Goal: Information Seeking & Learning: Learn about a topic

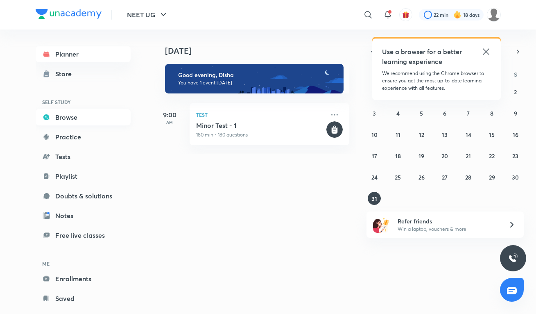
click at [85, 118] on link "Browse" at bounding box center [83, 117] width 95 height 16
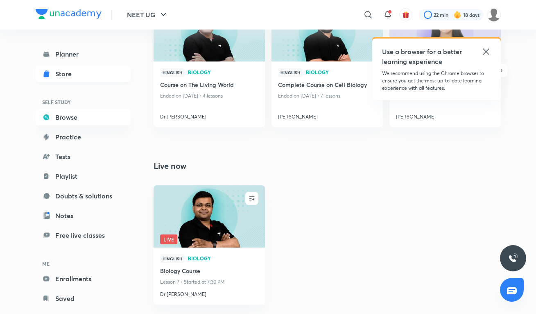
scroll to position [336, 0]
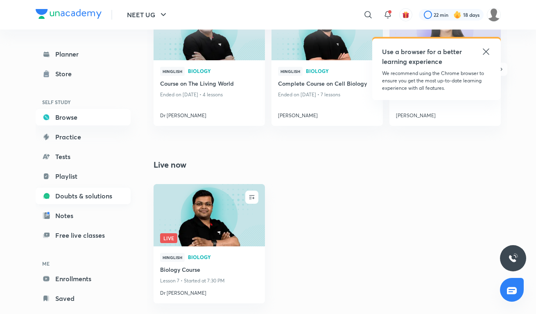
click at [68, 200] on link "Doubts & solutions" at bounding box center [83, 196] width 95 height 16
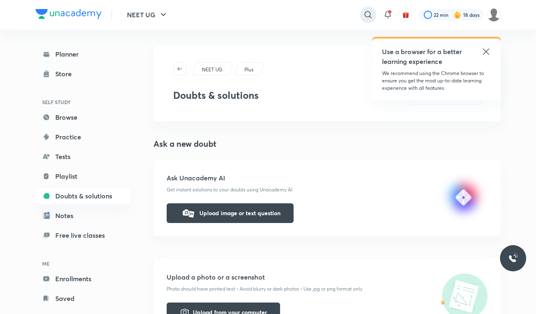
click at [369, 13] on icon at bounding box center [368, 14] width 7 height 7
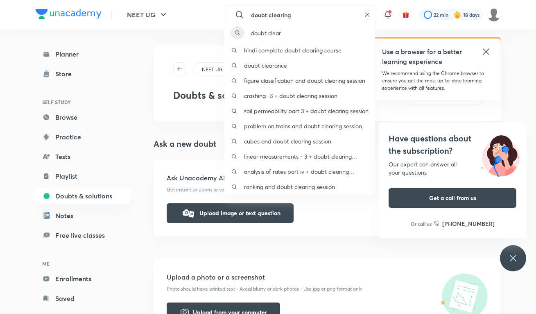
type input "doubt clearing"
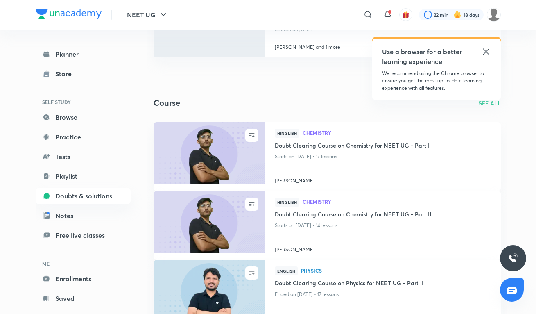
scroll to position [245, 0]
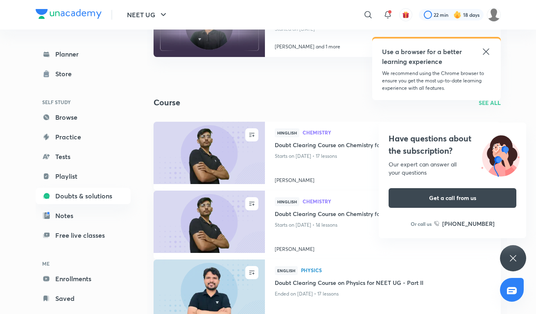
click at [311, 146] on h4 "Doubt Clearing Course on Chemistry for NEET UG - Part I" at bounding box center [383, 146] width 216 height 10
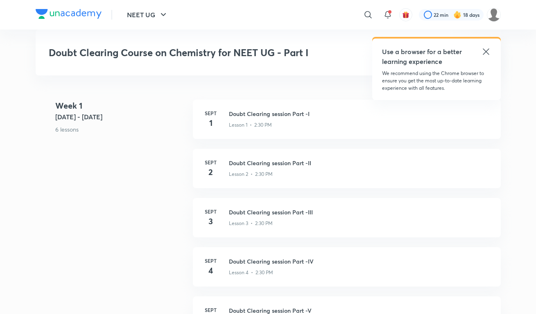
scroll to position [345, 0]
